Goal: Task Accomplishment & Management: Use online tool/utility

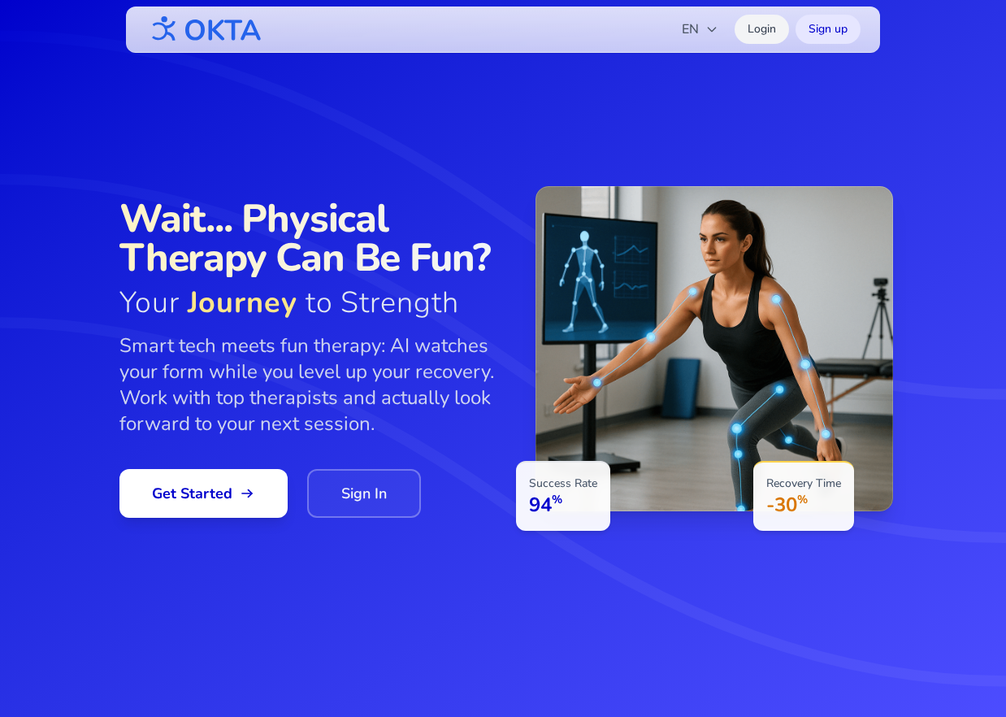
click at [752, 31] on link "Login" at bounding box center [762, 29] width 54 height 29
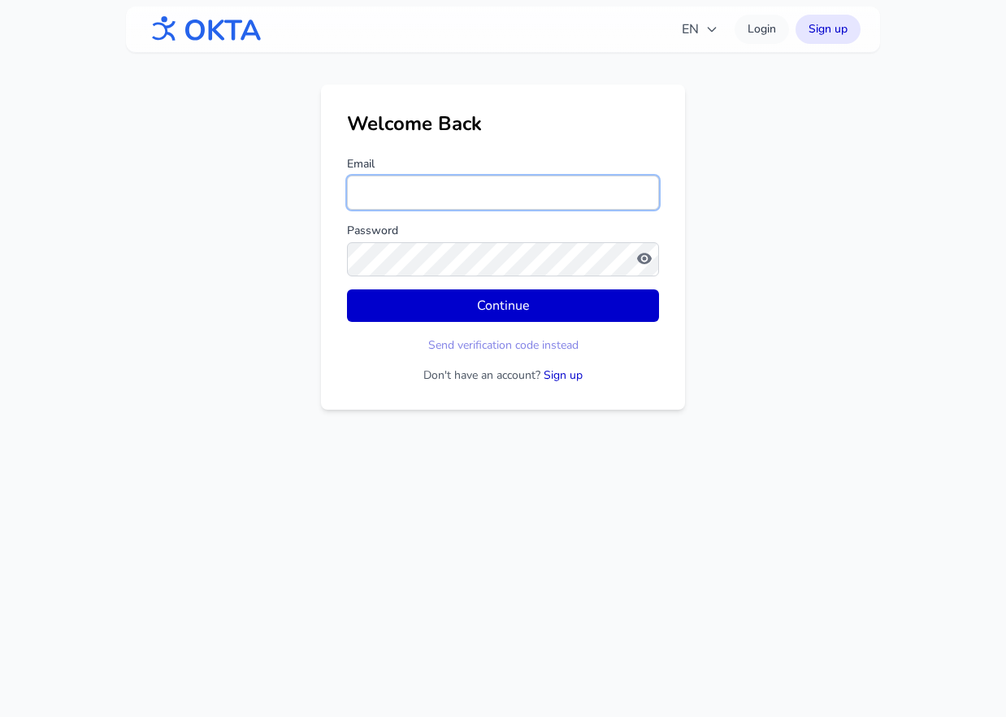
click at [421, 193] on input "Email" at bounding box center [503, 193] width 312 height 34
type input "**********"
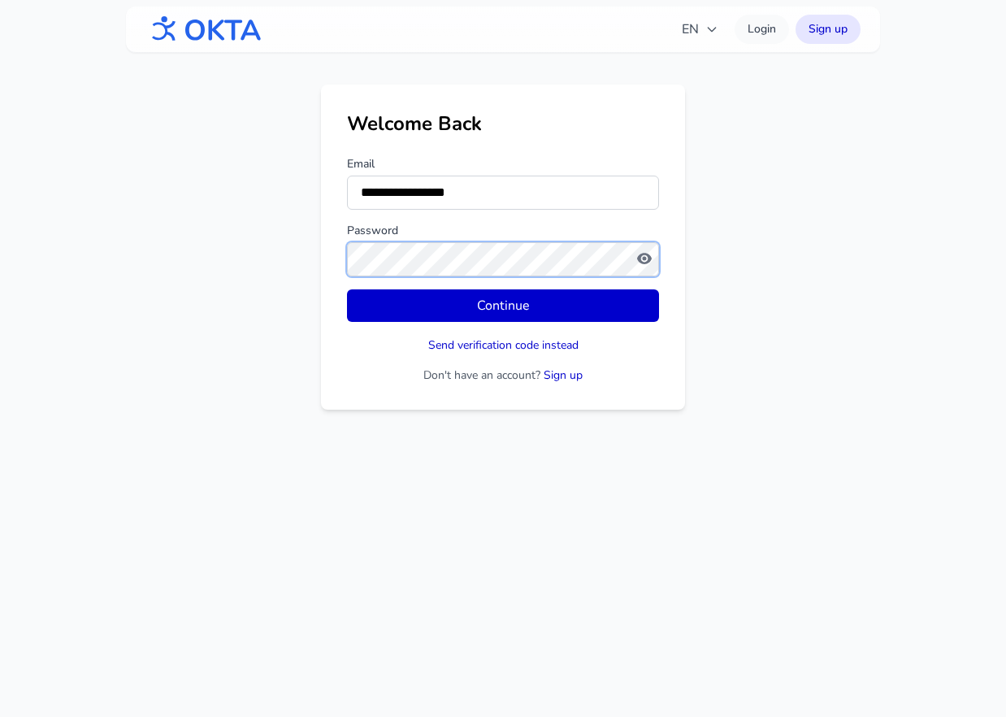
click at [347, 289] on button "Continue" at bounding box center [503, 305] width 312 height 33
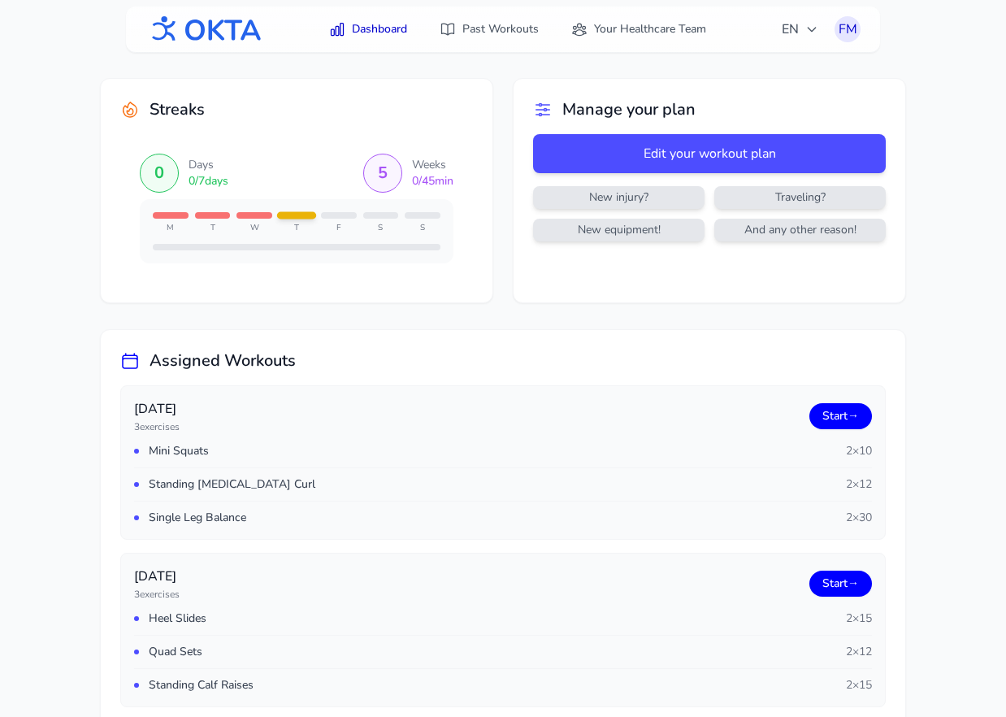
click at [854, 415] on link "Start →" at bounding box center [844, 416] width 63 height 26
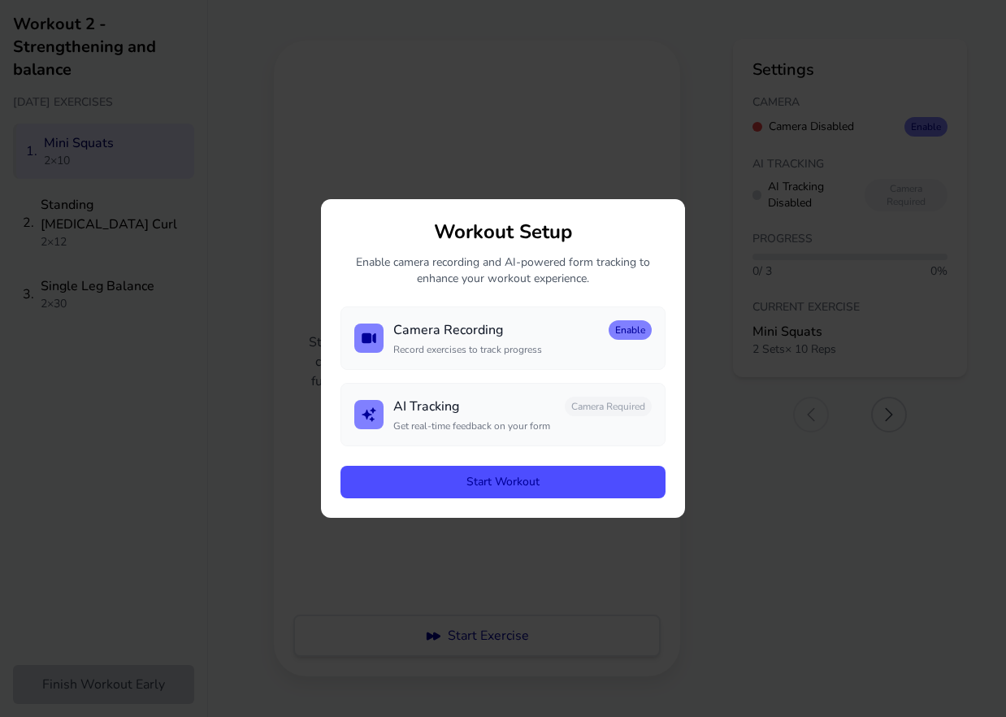
click at [534, 475] on button "Start Workout" at bounding box center [503, 482] width 325 height 33
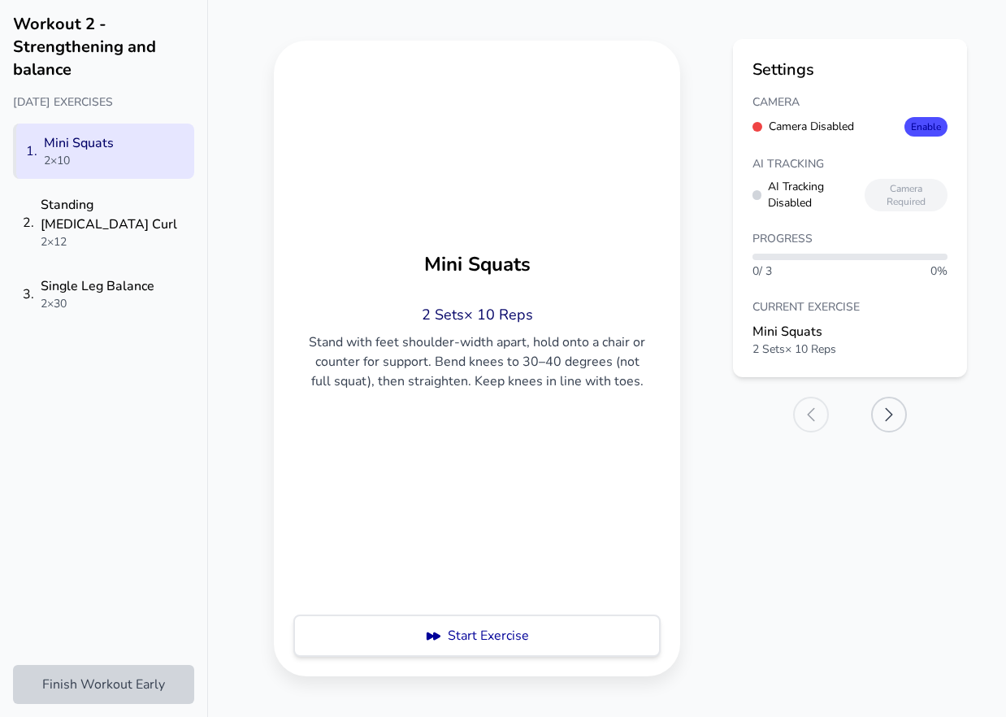
click at [936, 131] on button "Enable" at bounding box center [926, 127] width 43 height 20
